Goal: Transaction & Acquisition: Subscribe to service/newsletter

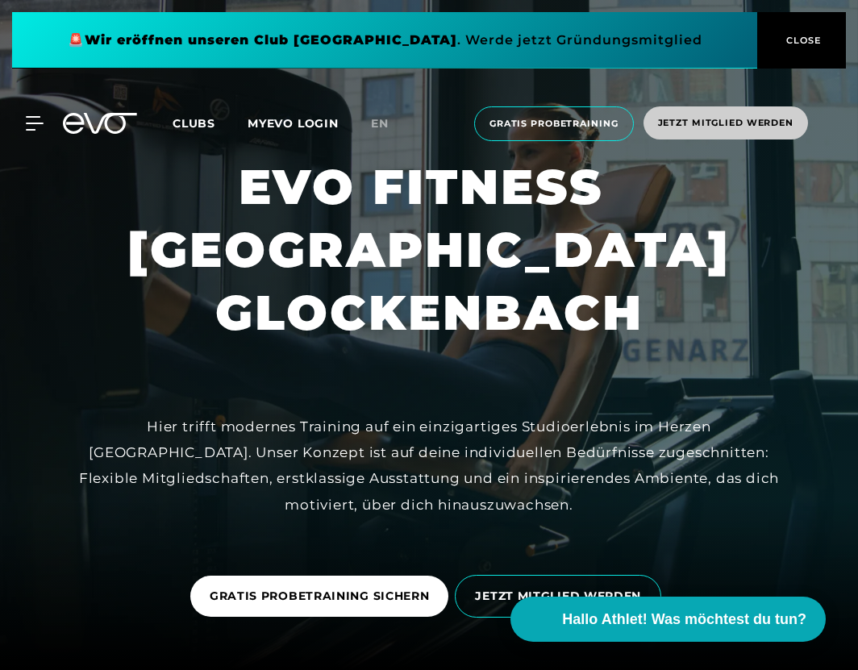
click at [697, 122] on span "Jetzt Mitglied werden" at bounding box center [725, 123] width 135 height 14
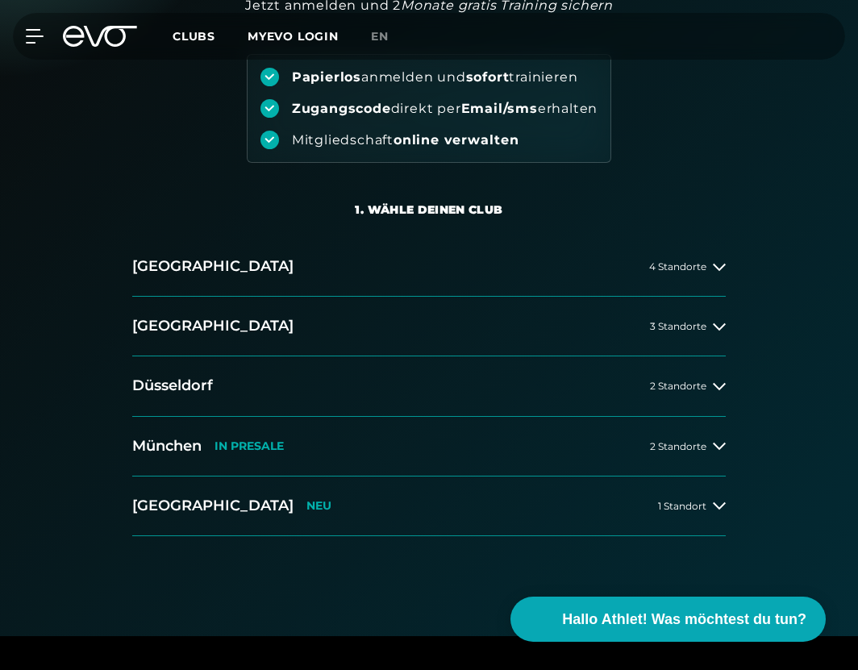
scroll to position [195, 0]
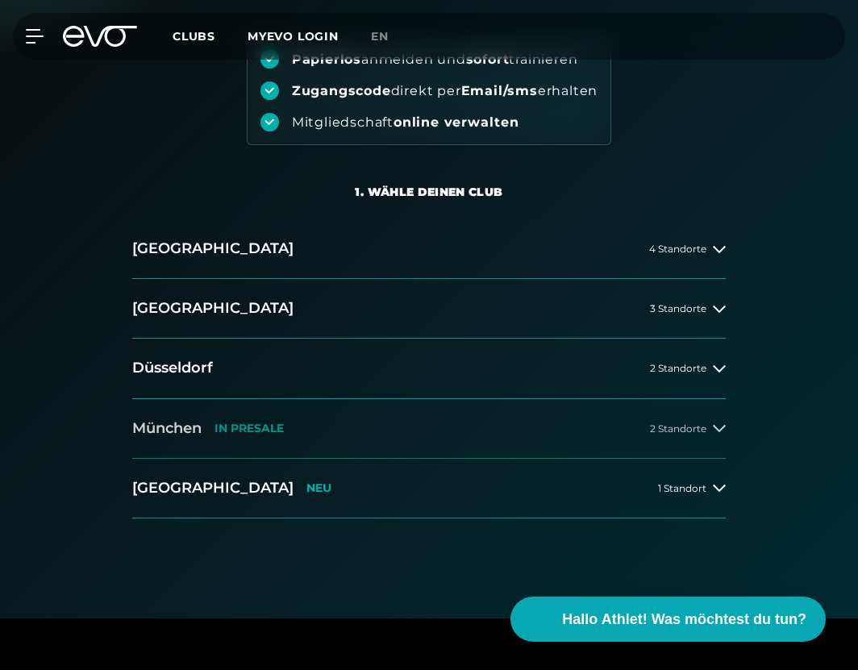
click at [679, 423] on span "2 Standorte" at bounding box center [678, 428] width 56 height 10
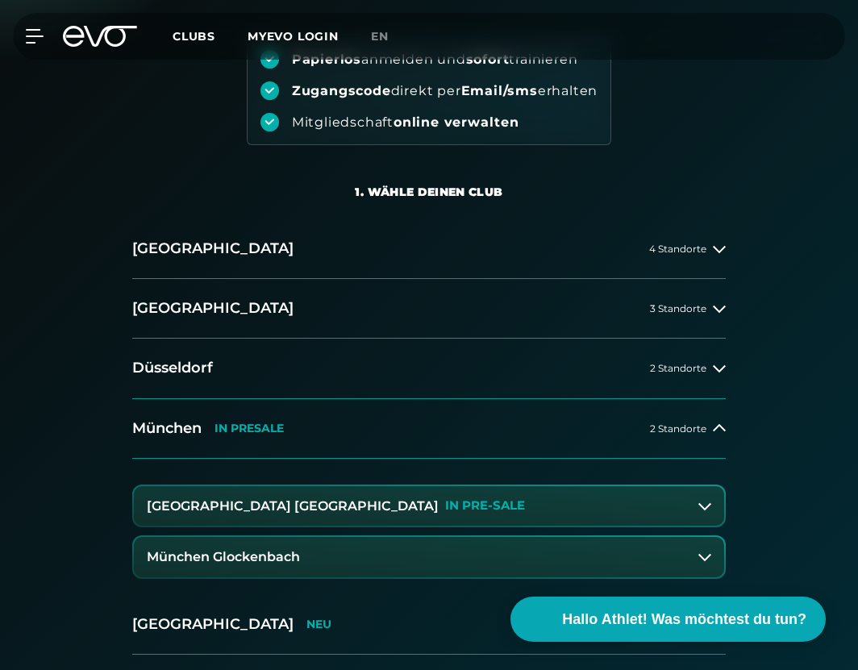
click at [719, 537] on button "München Glockenbach" at bounding box center [429, 557] width 590 height 40
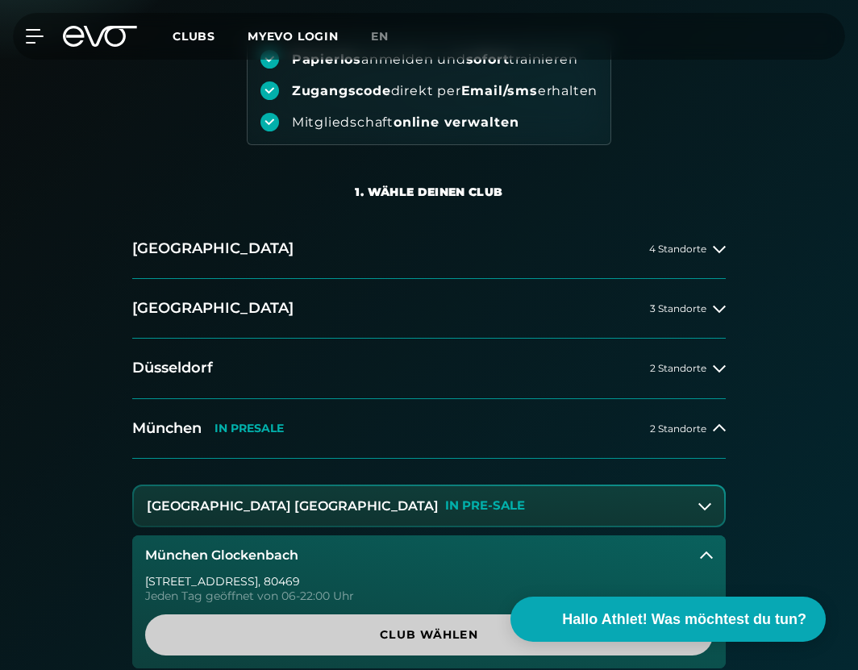
click at [401, 627] on span "Club wählen" at bounding box center [428, 635] width 529 height 17
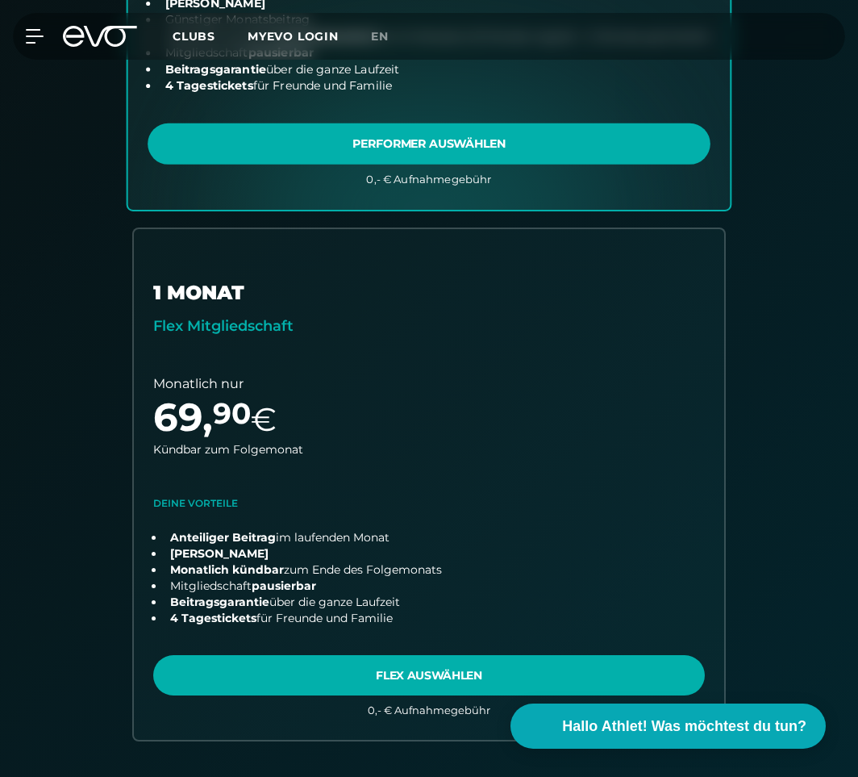
scroll to position [861, 0]
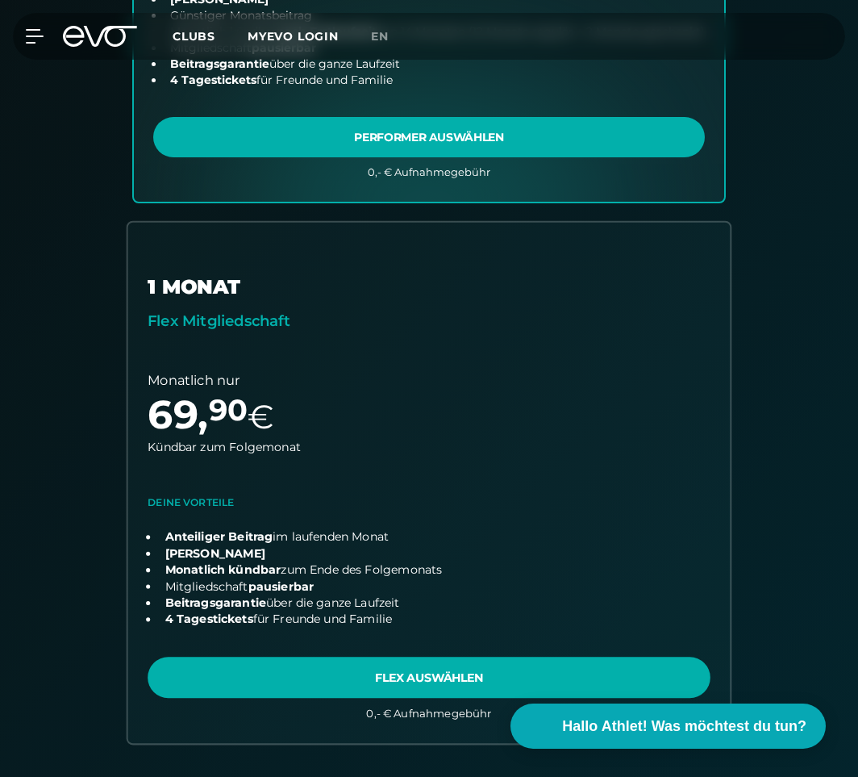
click at [428, 454] on link "choose plan" at bounding box center [429, 483] width 602 height 520
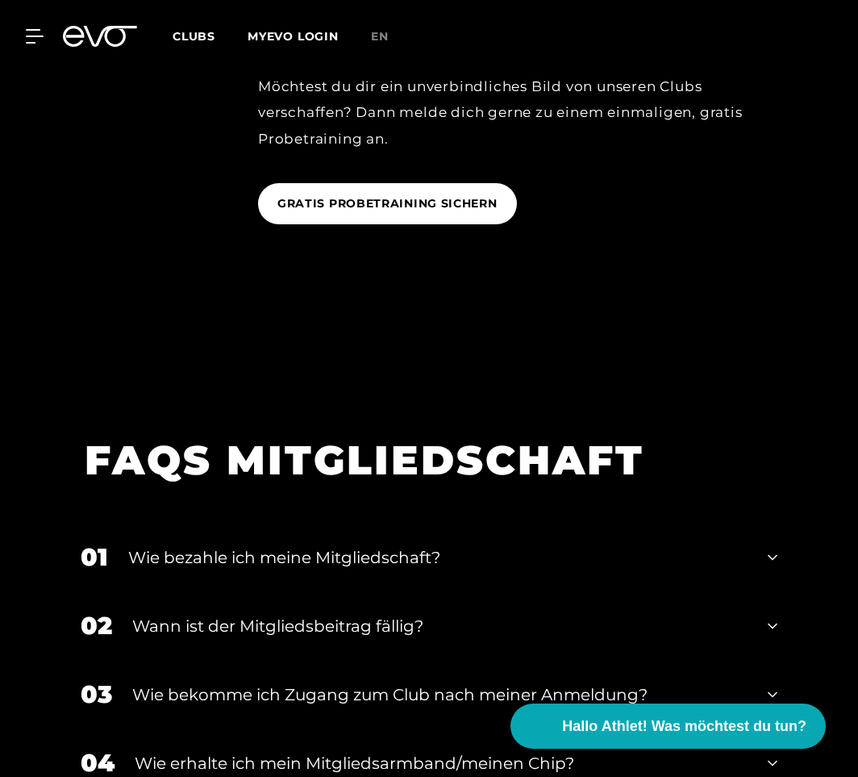
scroll to position [2903, 0]
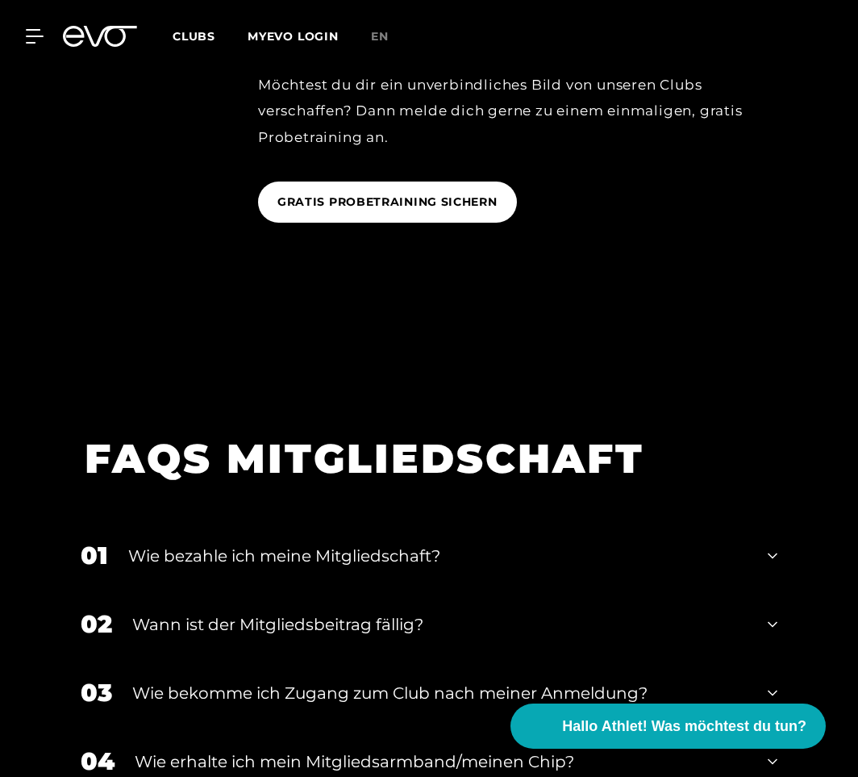
click at [774, 621] on icon at bounding box center [773, 624] width 10 height 6
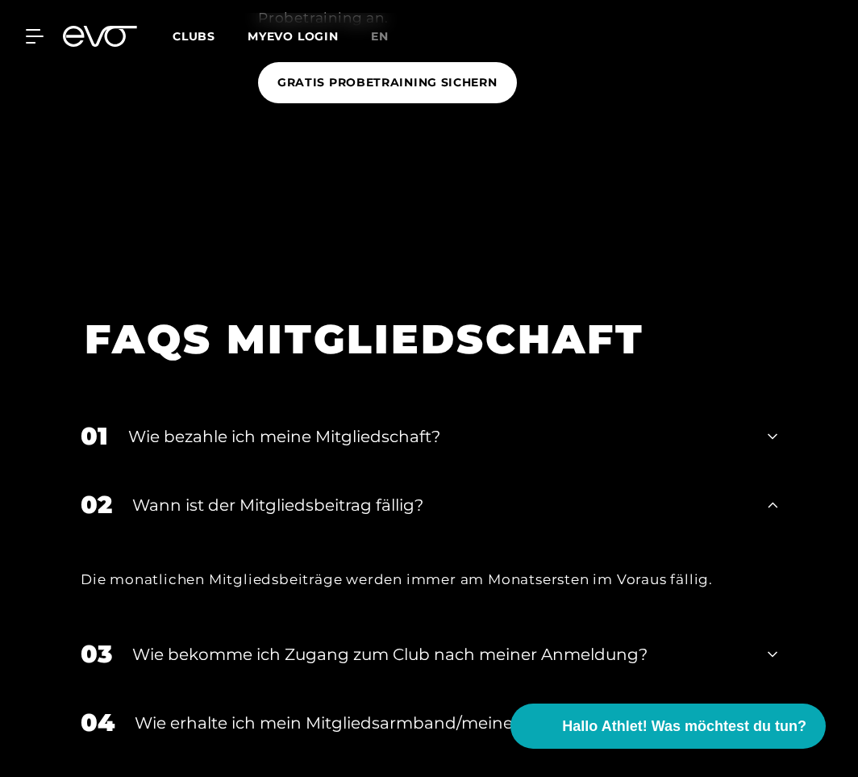
scroll to position [3036, 0]
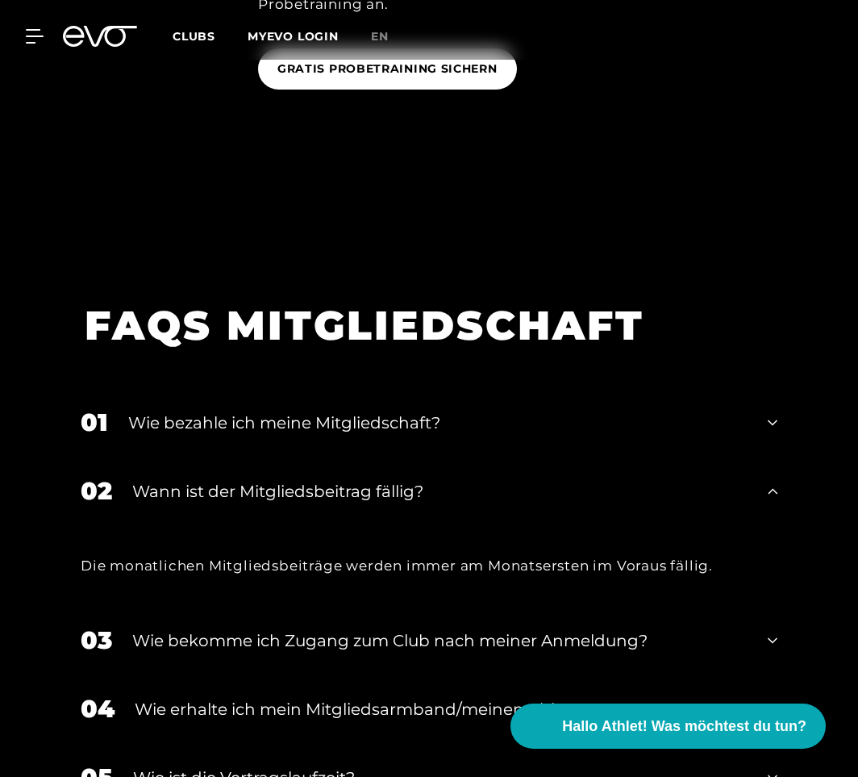
click at [768, 631] on icon at bounding box center [773, 640] width 10 height 19
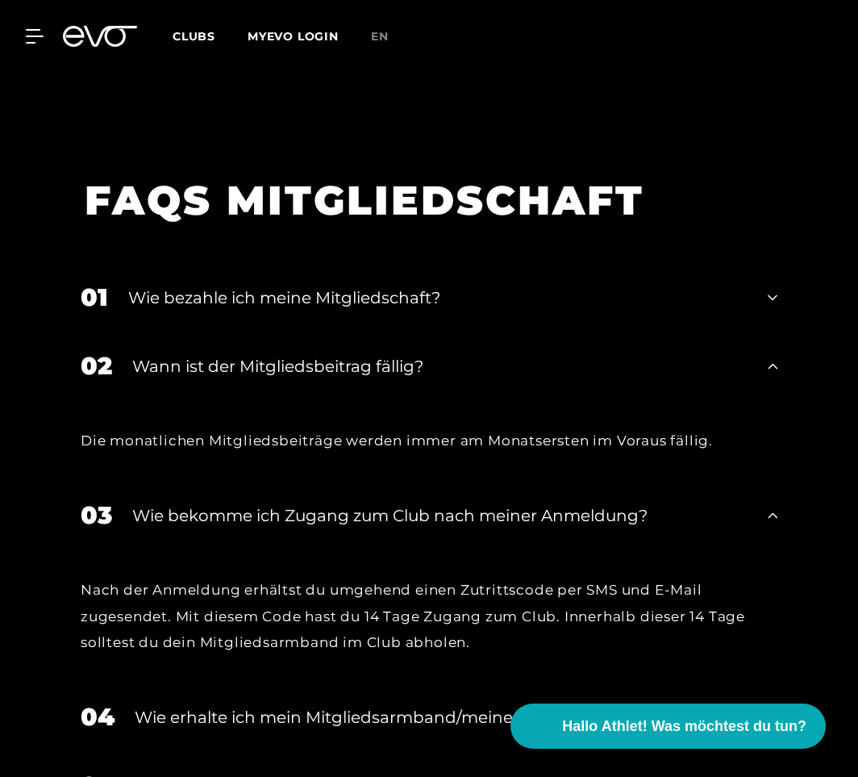
scroll to position [3163, 0]
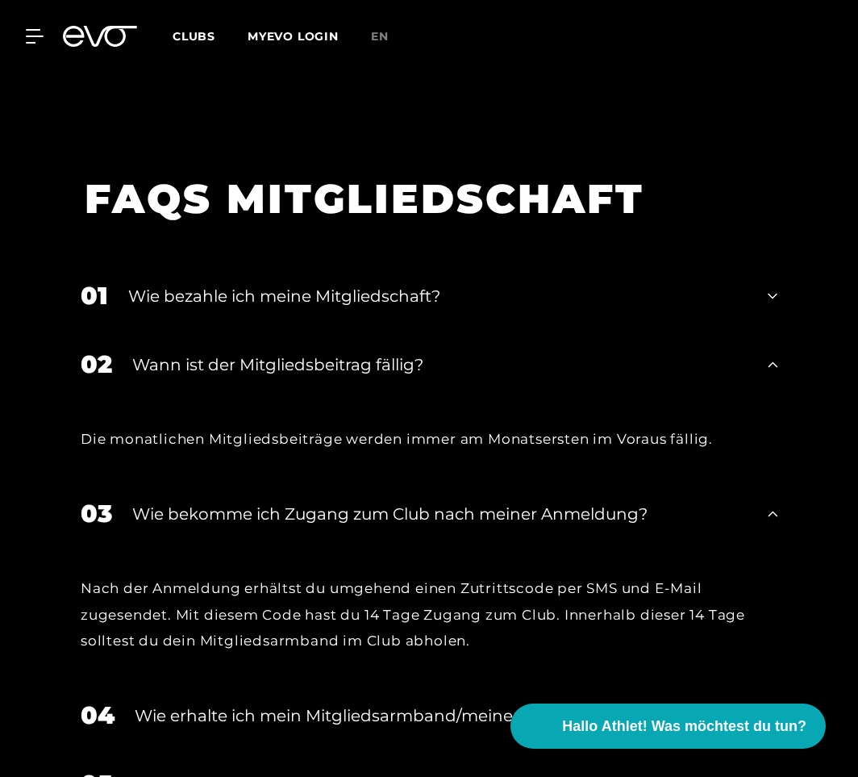
click at [775, 669] on icon at bounding box center [773, 715] width 10 height 19
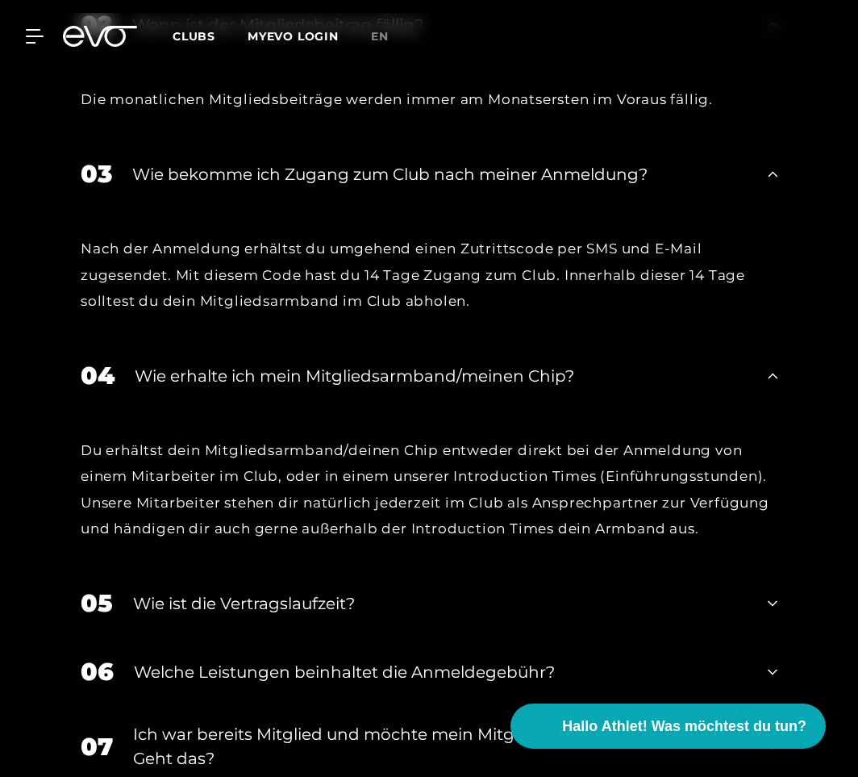
scroll to position [3506, 0]
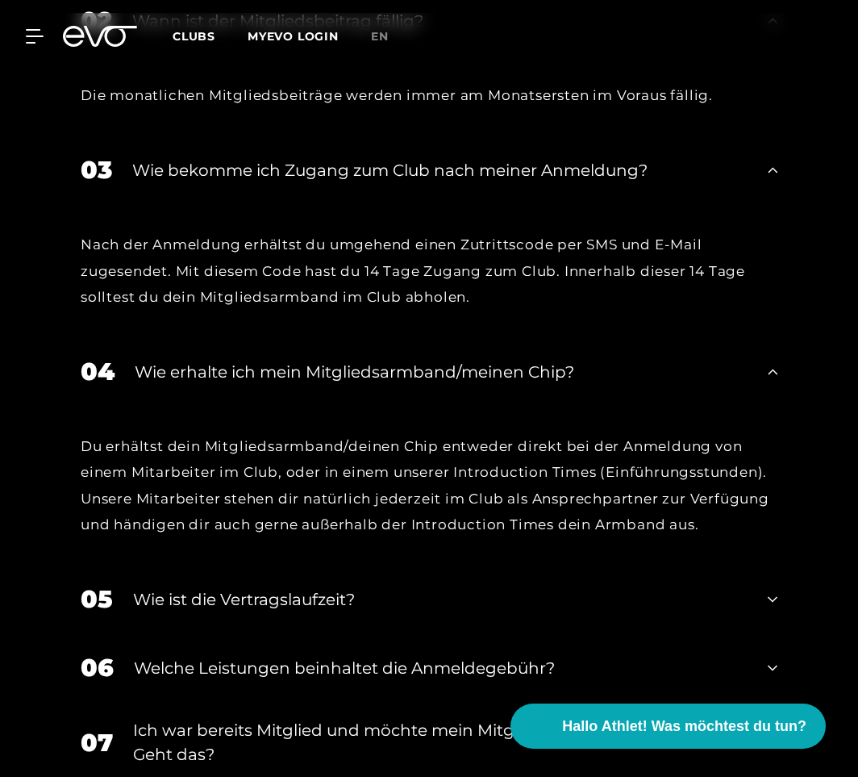
click at [773, 597] on icon at bounding box center [773, 600] width 10 height 6
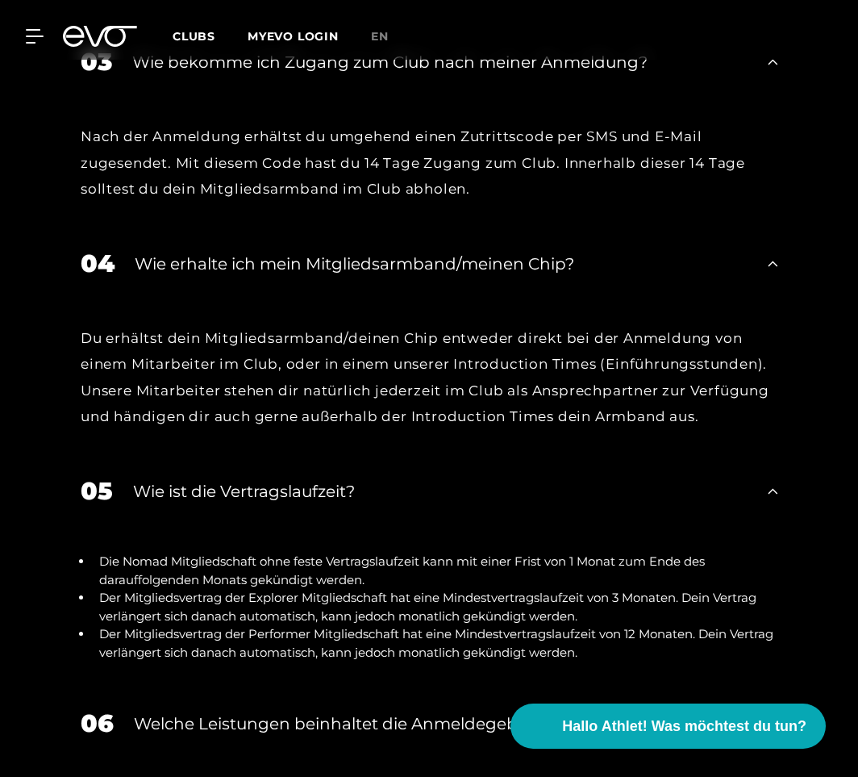
scroll to position [3617, 0]
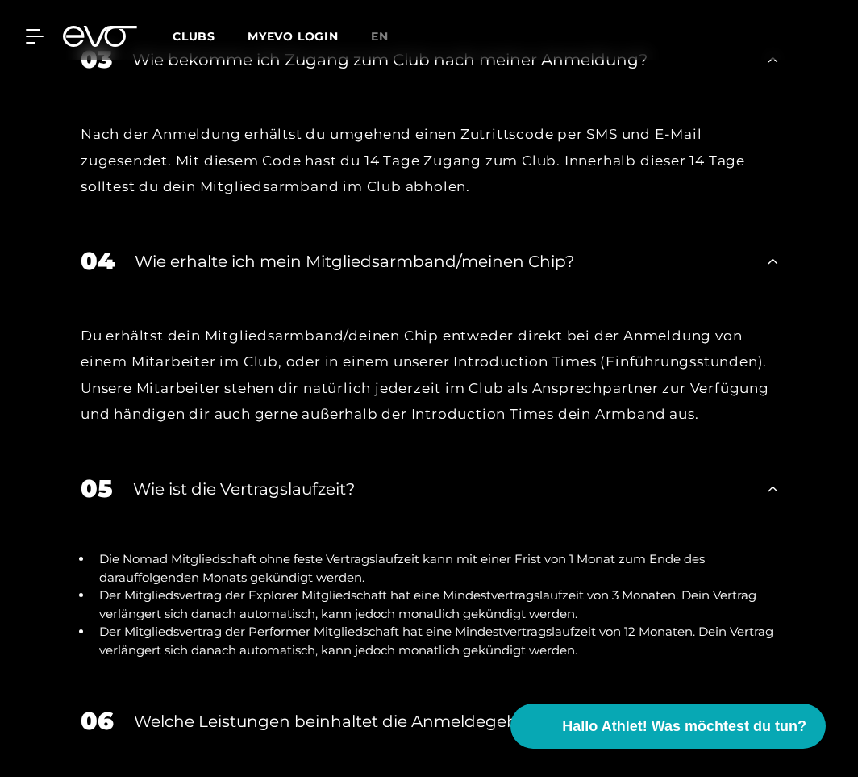
click at [770, 669] on icon at bounding box center [773, 720] width 10 height 19
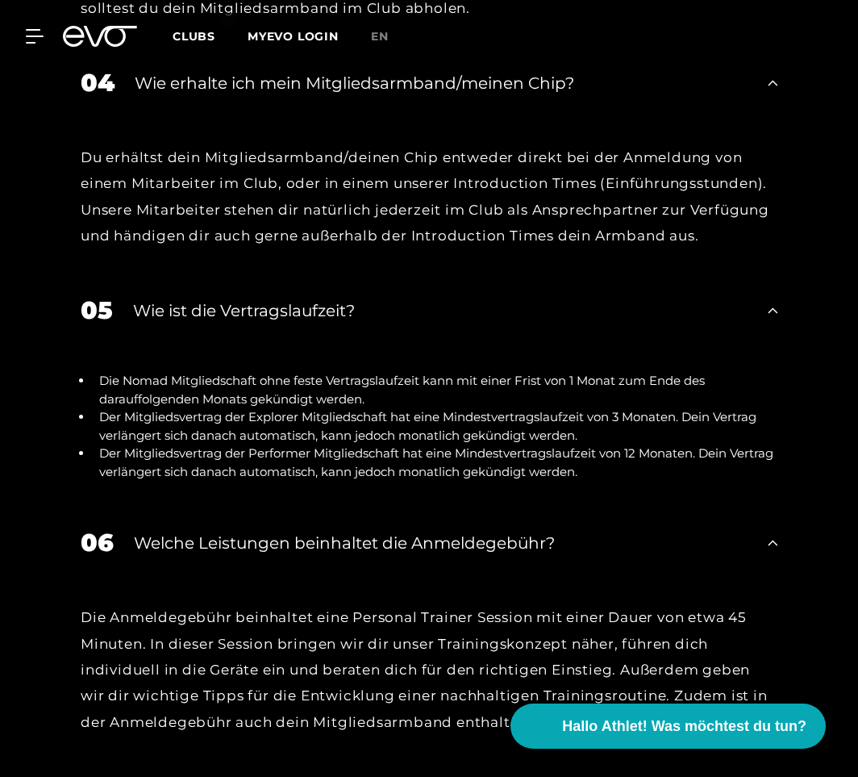
scroll to position [3796, 0]
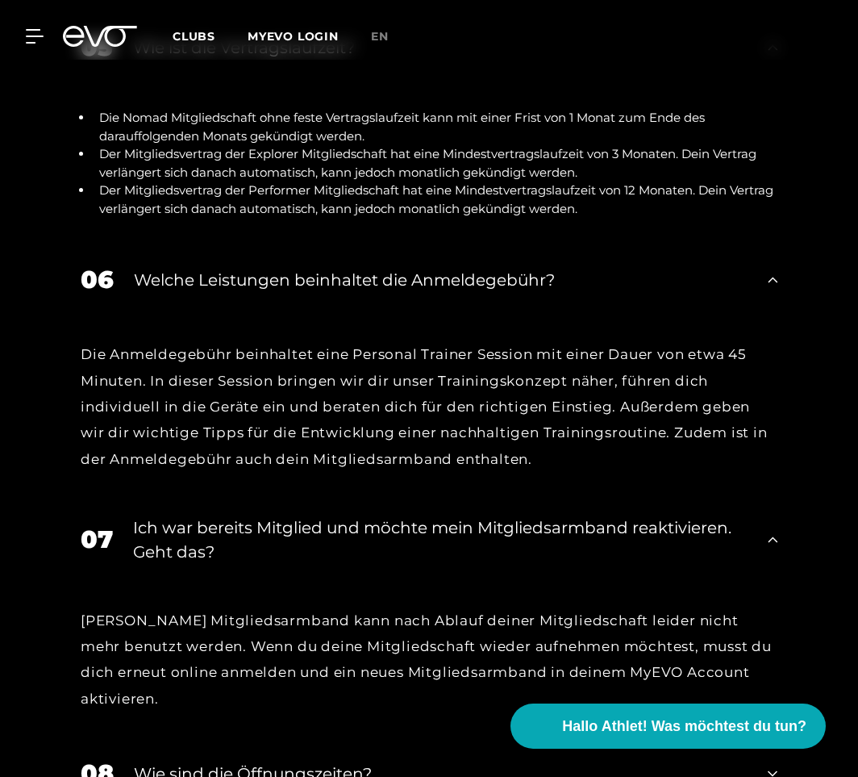
scroll to position [4061, 0]
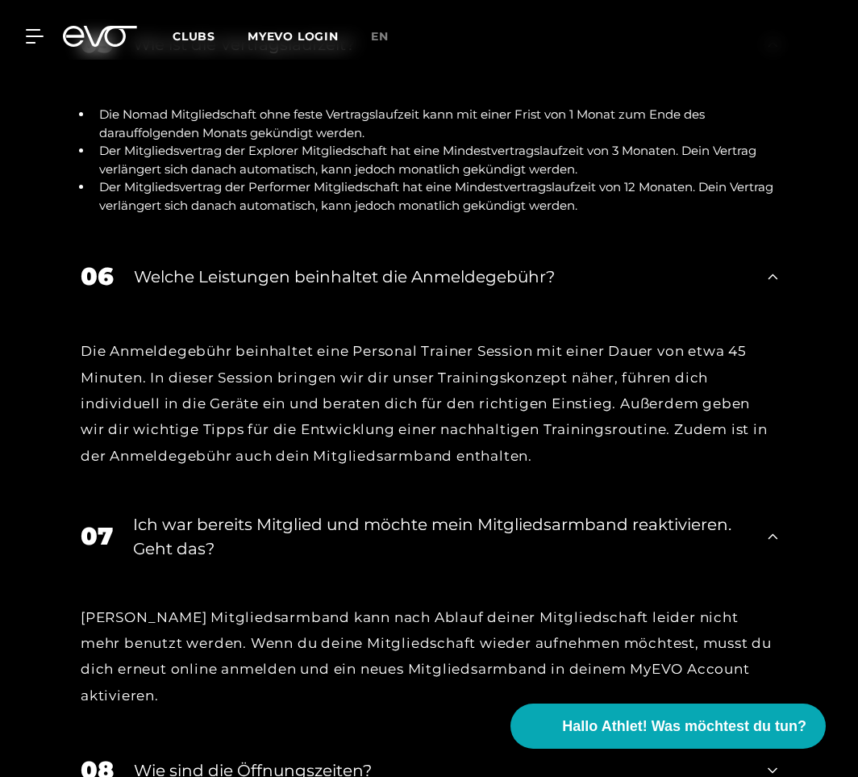
click at [773, 669] on icon at bounding box center [773, 769] width 10 height 19
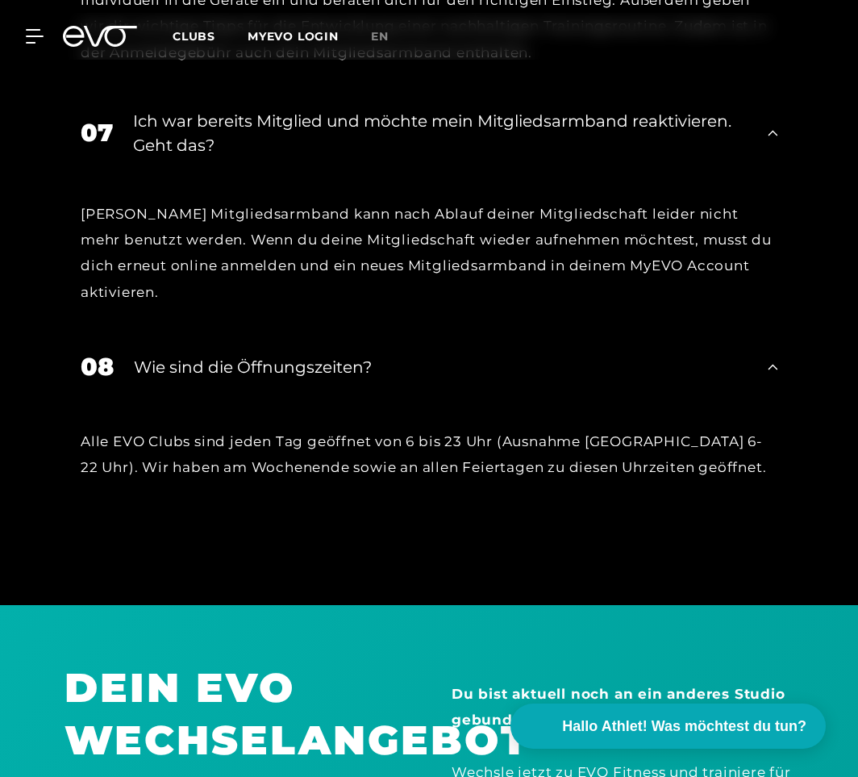
scroll to position [4540, 0]
